Goal: Transaction & Acquisition: Purchase product/service

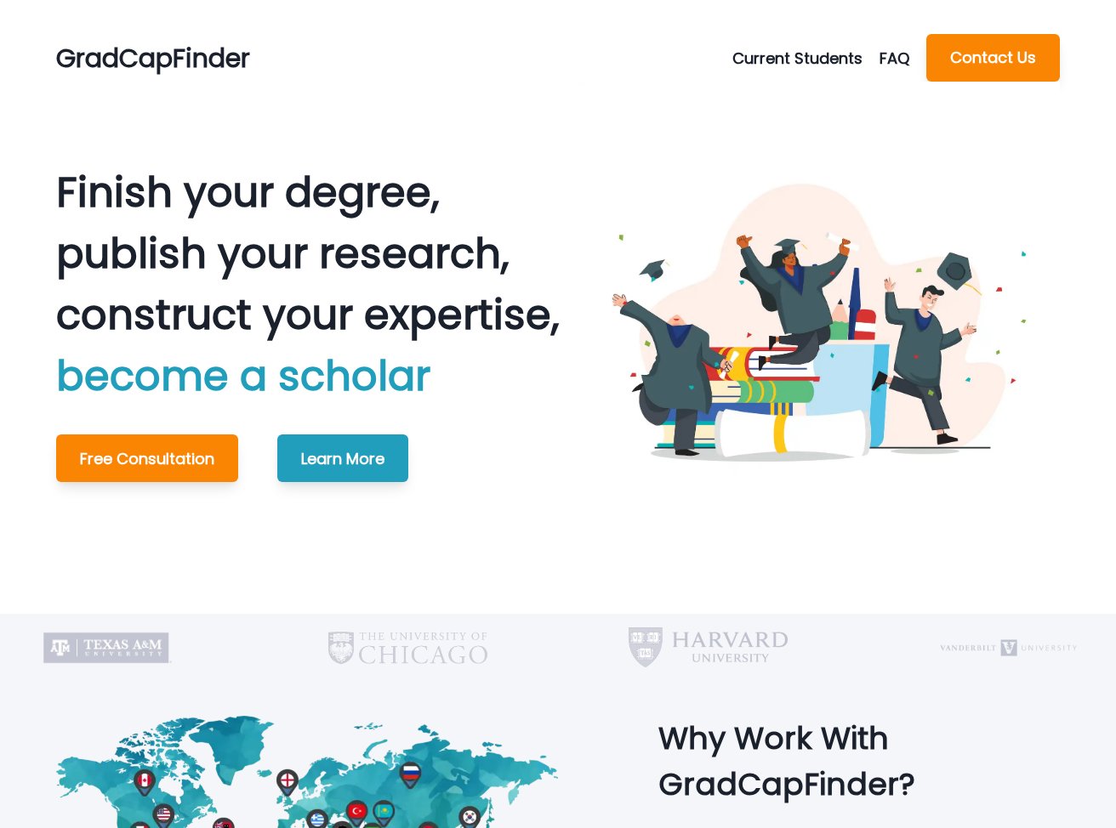
click at [769, 72] on div "Current Students Schedule Meeting Make A Payment FAQ Current Students FAQ Conta…" at bounding box center [895, 58] width 327 height 48
click at [769, 62] on button "Current Students" at bounding box center [805, 58] width 147 height 23
click at [770, 133] on button "Make A Payment" at bounding box center [829, 130] width 189 height 31
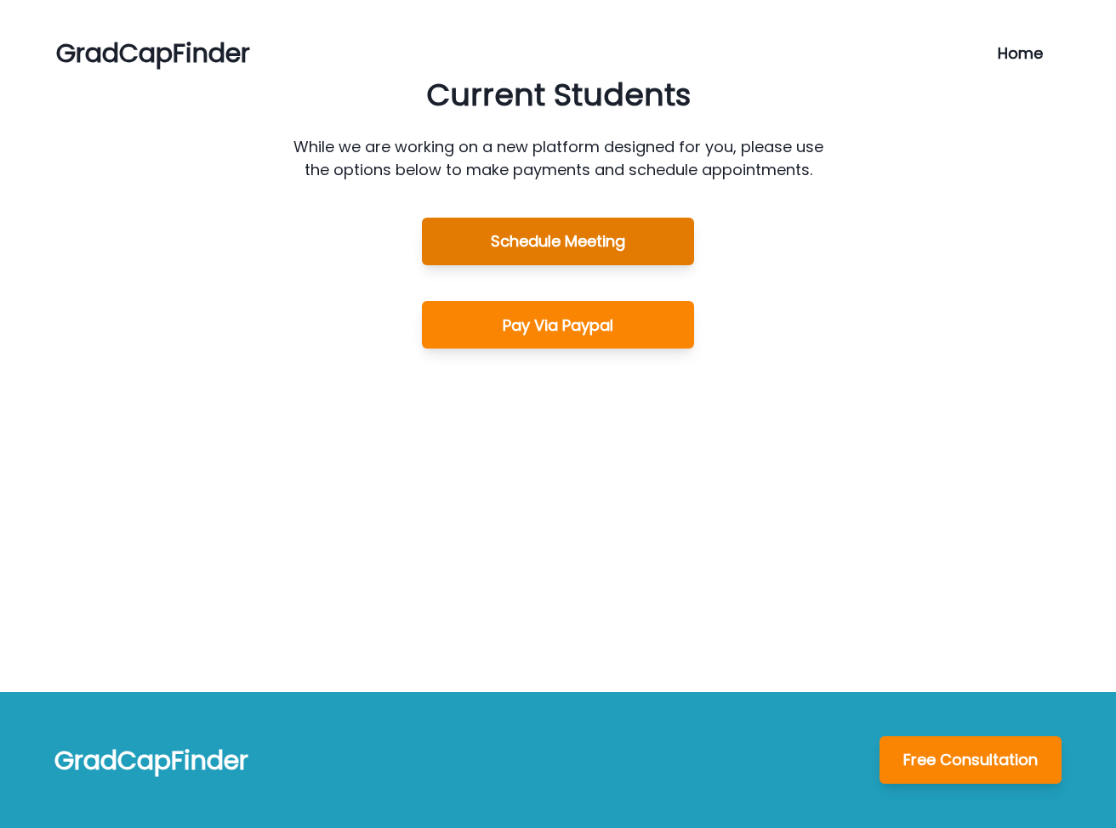
click at [572, 249] on button "Schedule Meeting" at bounding box center [558, 242] width 272 height 48
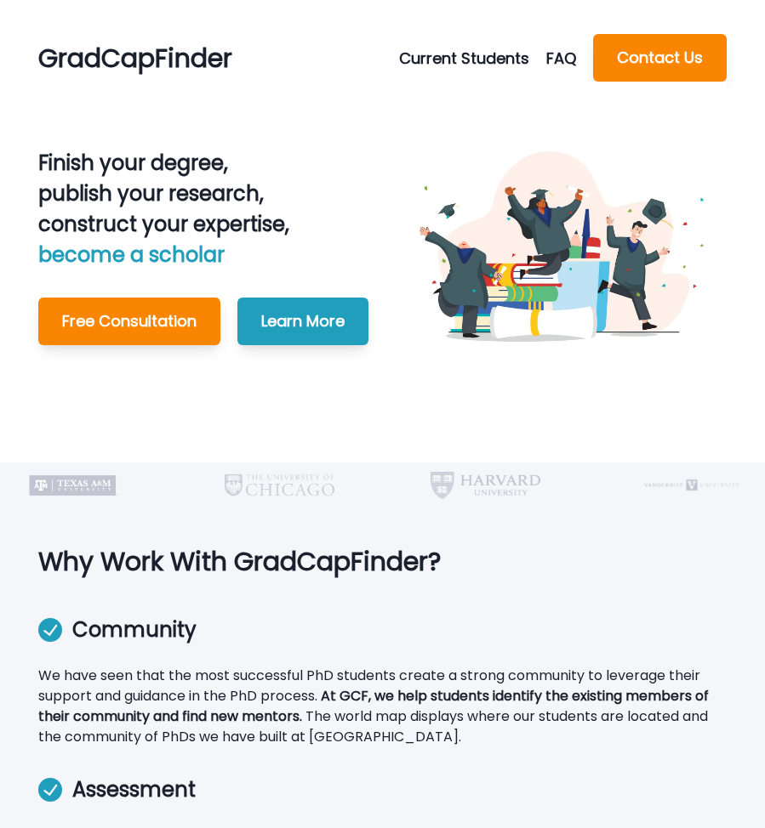
click at [465, 61] on button "Current Students" at bounding box center [472, 58] width 147 height 23
click at [441, 133] on button "Make A Payment" at bounding box center [495, 130] width 189 height 31
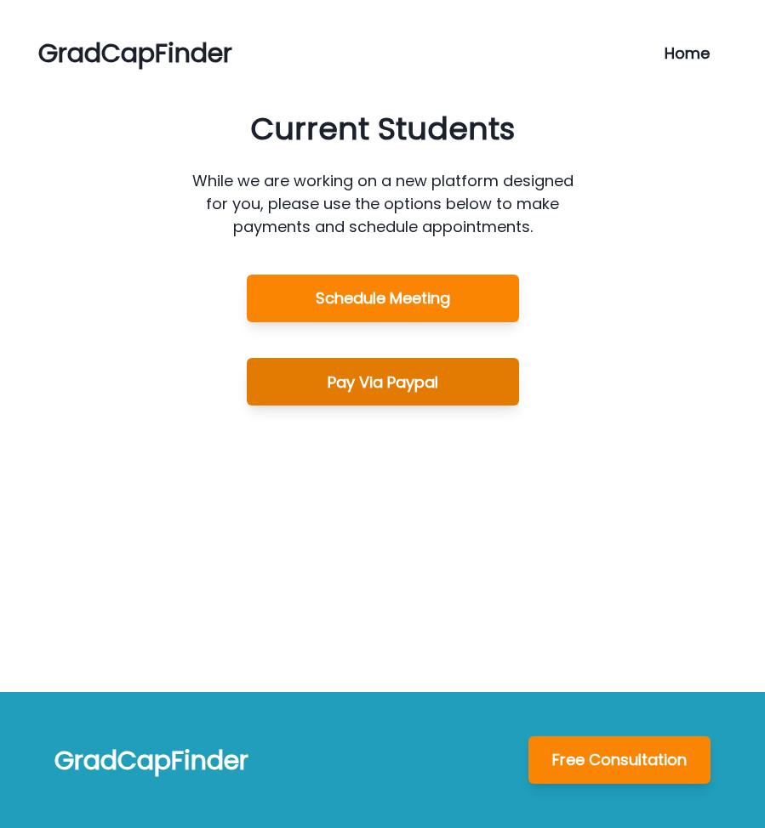
click at [358, 377] on button "Pay Via Paypal" at bounding box center [383, 382] width 272 height 48
